Goal: Information Seeking & Learning: Learn about a topic

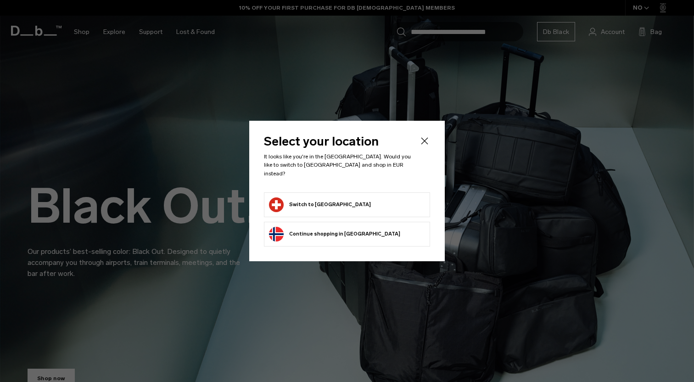
click at [312, 204] on button "Switch to Switzerland" at bounding box center [320, 204] width 102 height 15
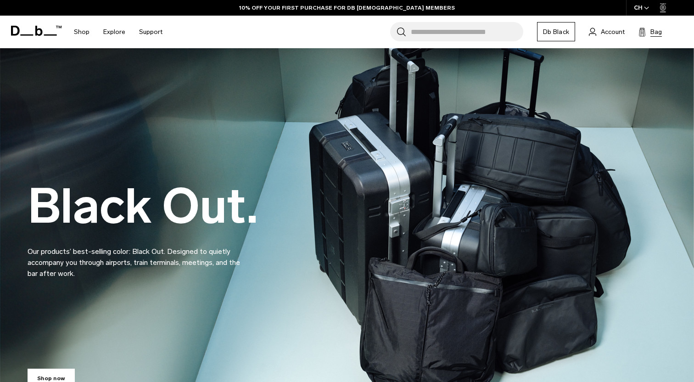
click at [659, 34] on span "Bag" at bounding box center [655, 32] width 11 height 10
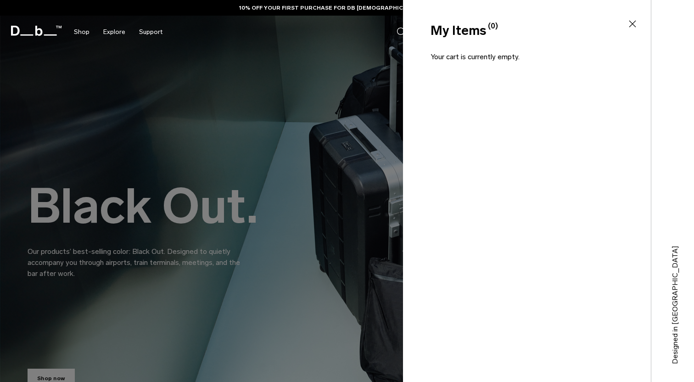
click at [635, 23] on icon at bounding box center [632, 23] width 11 height 11
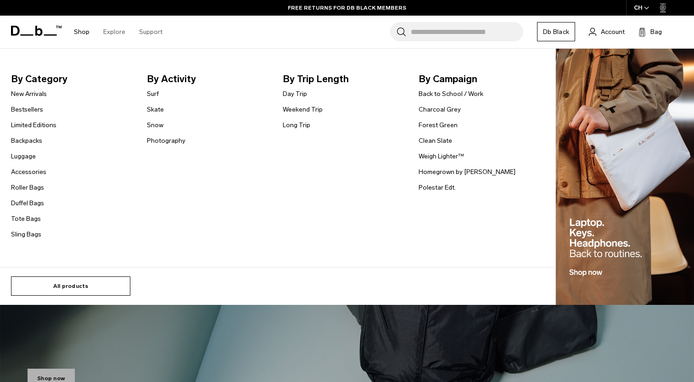
click at [79, 289] on link "All products" at bounding box center [70, 285] width 119 height 19
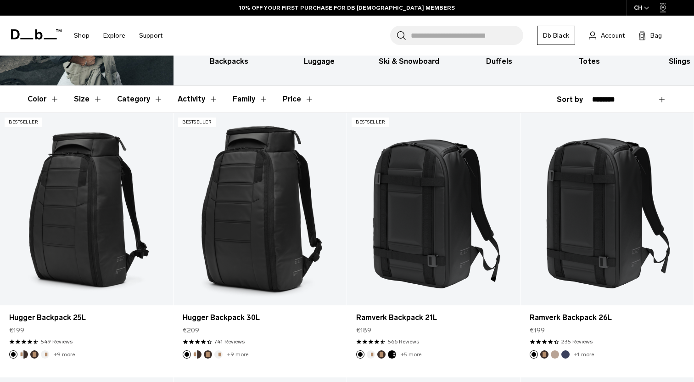
scroll to position [122, 0]
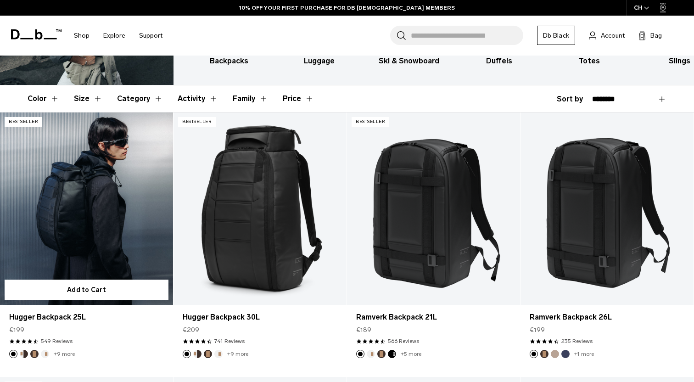
click at [104, 211] on link "Hugger Backpack 25L" at bounding box center [86, 208] width 173 height 192
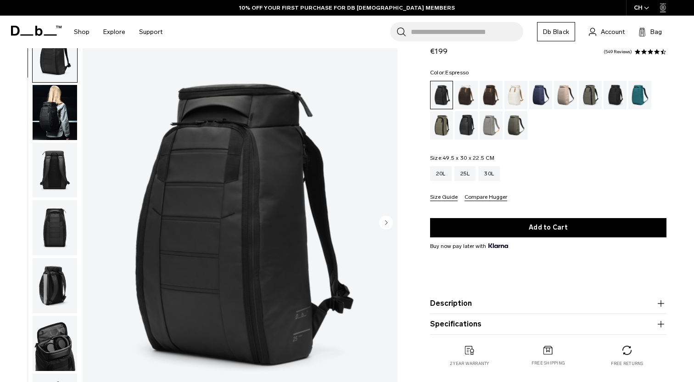
scroll to position [35, 0]
click at [473, 95] on div "Cappuccino" at bounding box center [466, 95] width 23 height 28
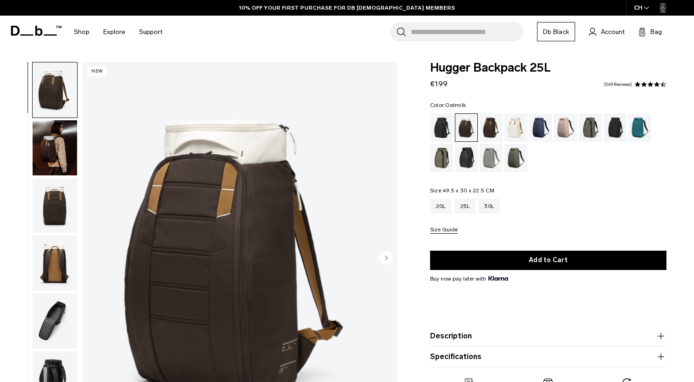
click at [518, 126] on div "Oatmilk" at bounding box center [515, 127] width 23 height 28
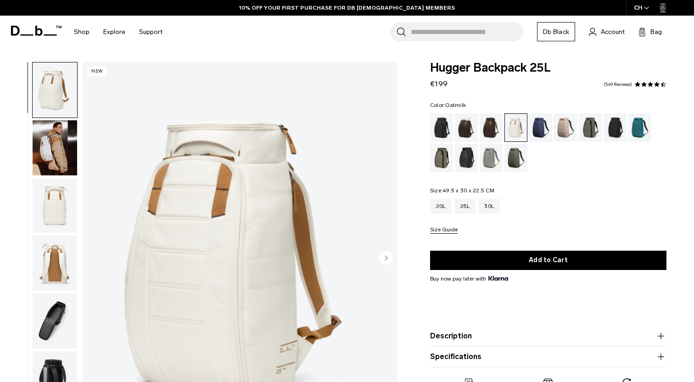
scroll to position [69, 0]
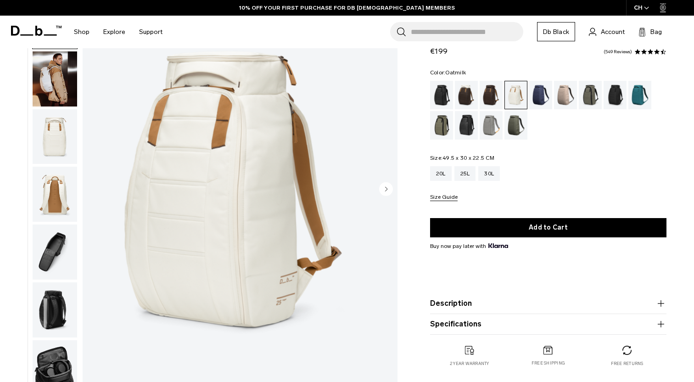
click at [380, 183] on icon "Next slide" at bounding box center [386, 189] width 14 height 14
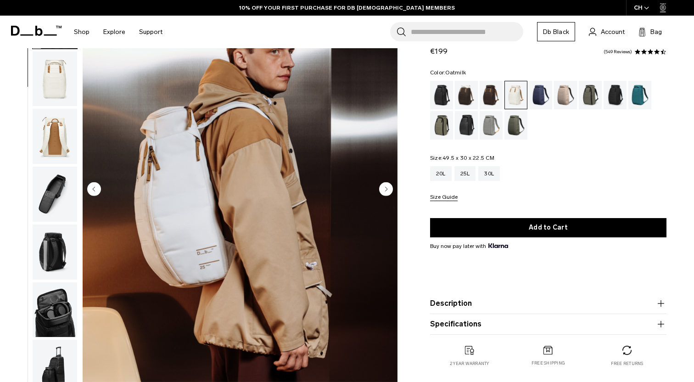
click at [380, 183] on icon "Next slide" at bounding box center [386, 189] width 14 height 14
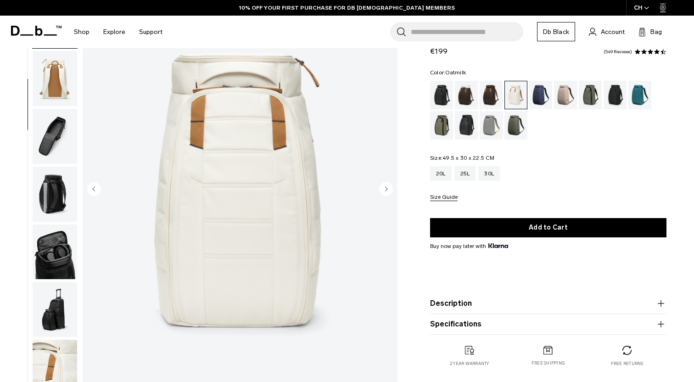
click at [380, 183] on icon "Next slide" at bounding box center [386, 189] width 14 height 14
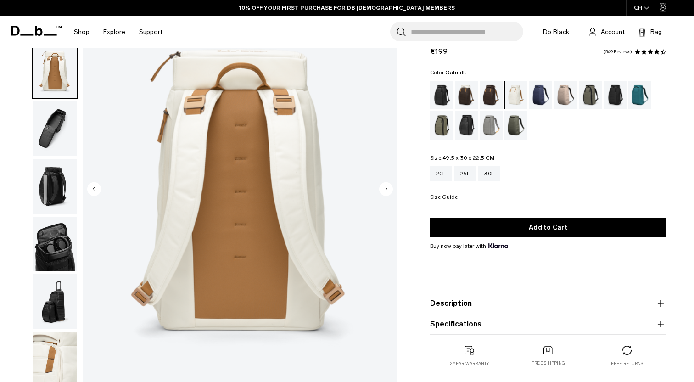
scroll to position [124, 0]
click at [380, 183] on icon "Next slide" at bounding box center [386, 189] width 14 height 14
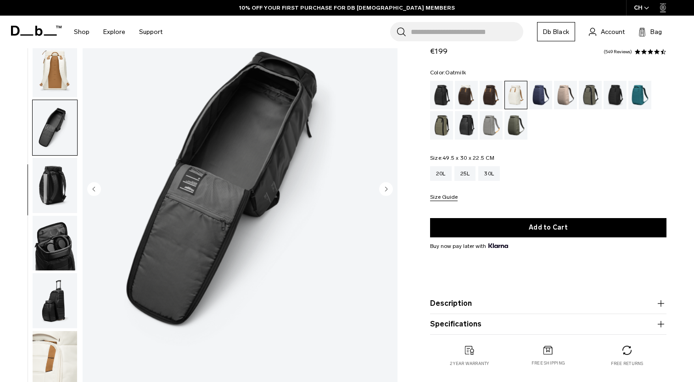
click at [380, 183] on icon "Next slide" at bounding box center [386, 189] width 14 height 14
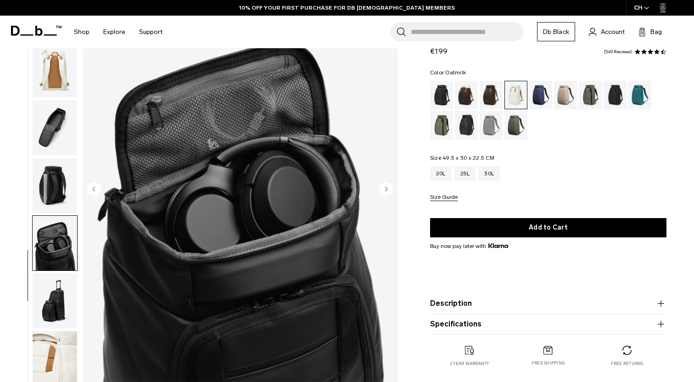
click at [380, 183] on icon "Next slide" at bounding box center [386, 189] width 14 height 14
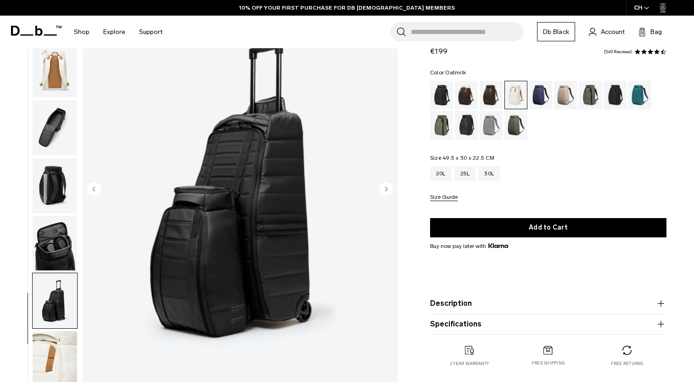
click at [380, 183] on icon "Next slide" at bounding box center [386, 189] width 14 height 14
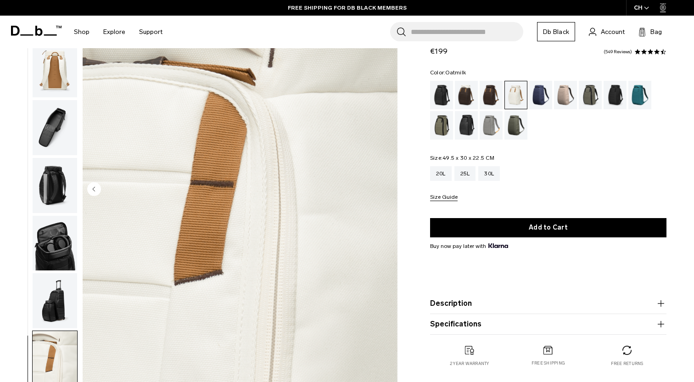
click at [380, 183] on img "9 / 9" at bounding box center [240, 189] width 315 height 393
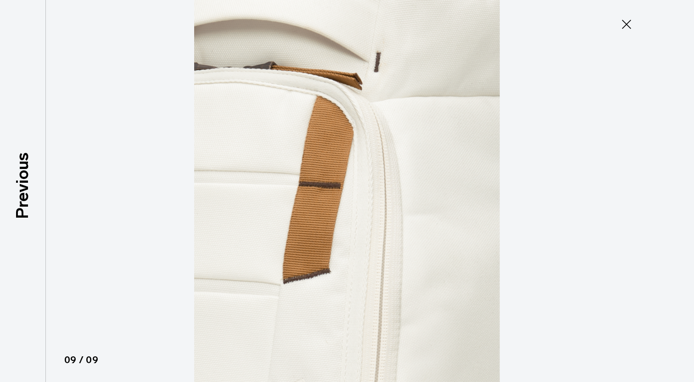
click at [380, 183] on img at bounding box center [346, 191] width 413 height 382
click at [630, 25] on icon at bounding box center [626, 24] width 15 height 15
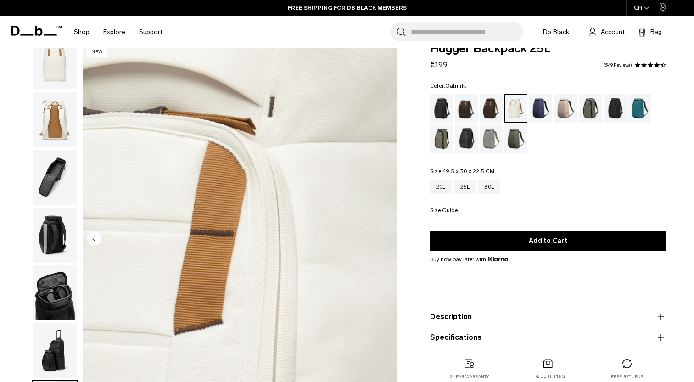
scroll to position [0, 0]
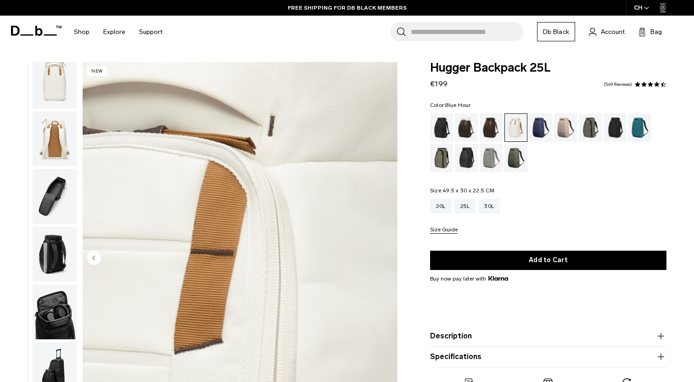
click at [543, 129] on div "Blue Hour" at bounding box center [540, 127] width 23 height 28
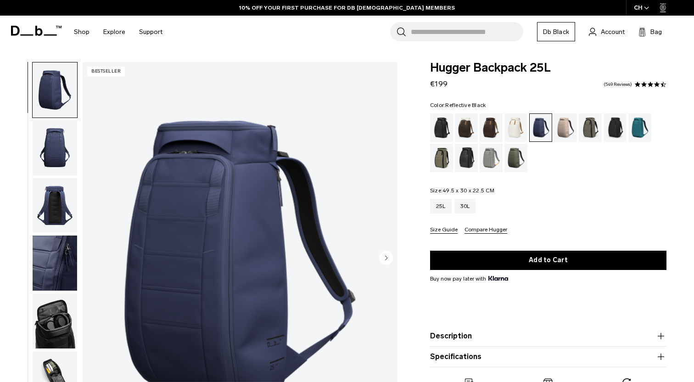
click at [460, 161] on div "Reflective Black" at bounding box center [466, 158] width 23 height 28
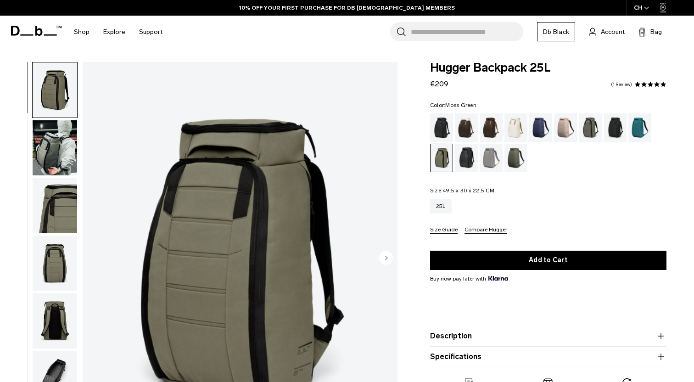
click at [524, 161] on div "Moss Green" at bounding box center [515, 158] width 23 height 28
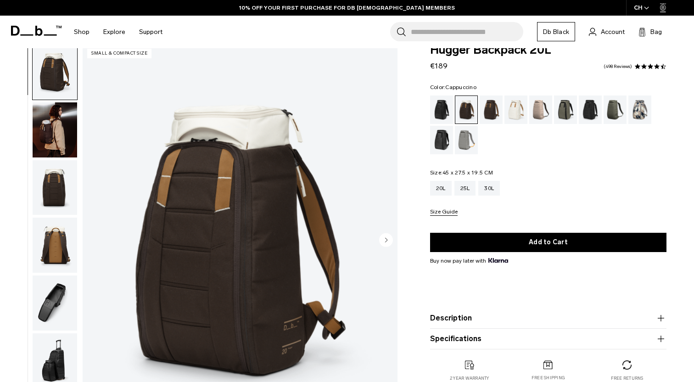
scroll to position [20, 0]
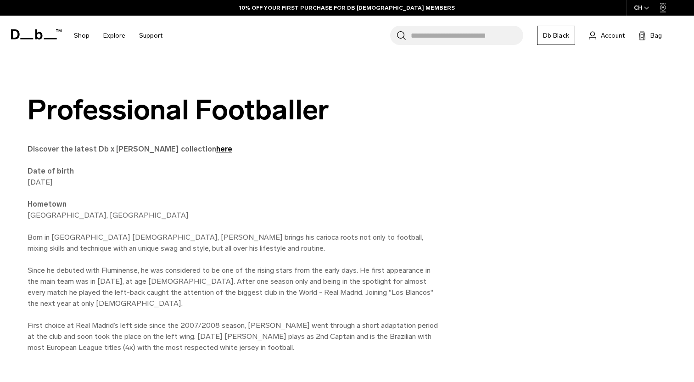
scroll to position [411, 0]
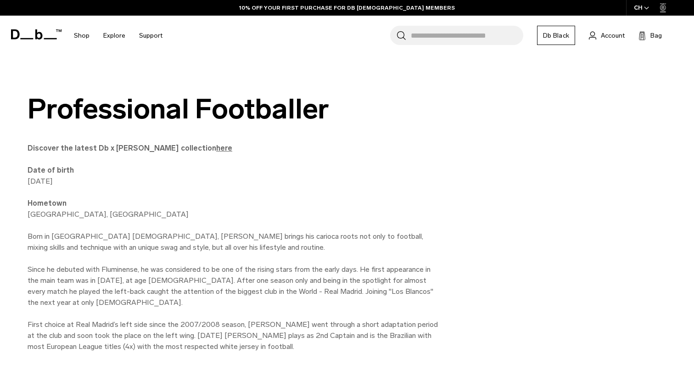
click at [216, 149] on strong "here" at bounding box center [224, 148] width 16 height 9
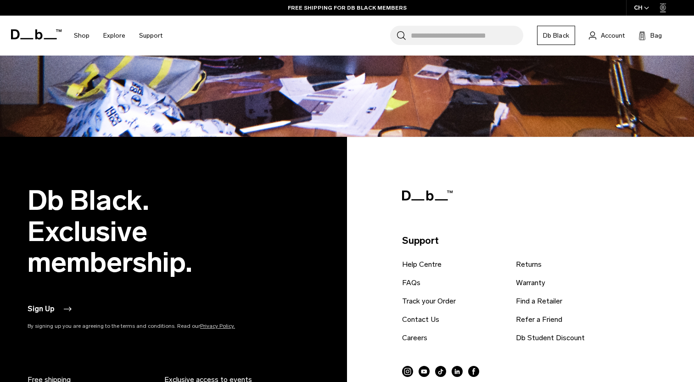
scroll to position [2421, 0]
